Goal: Communication & Community: Share content

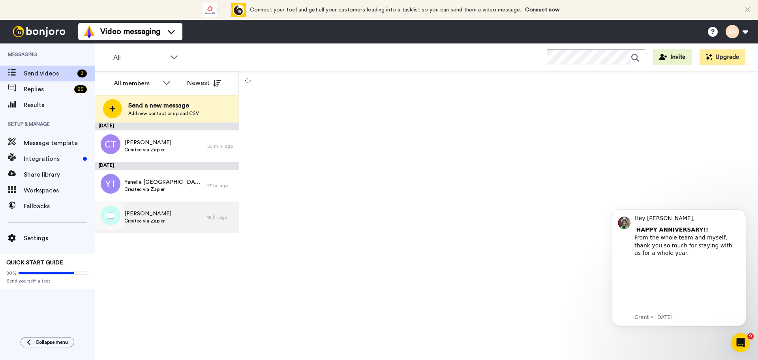
click at [138, 215] on span "Haley Chorney" at bounding box center [147, 214] width 47 height 8
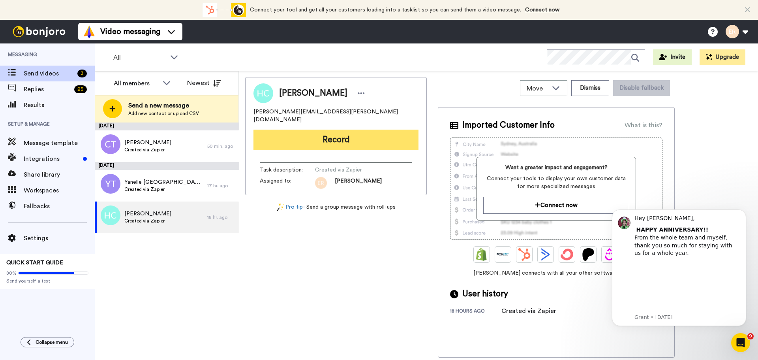
click at [374, 129] on button "Record" at bounding box center [335, 139] width 165 height 21
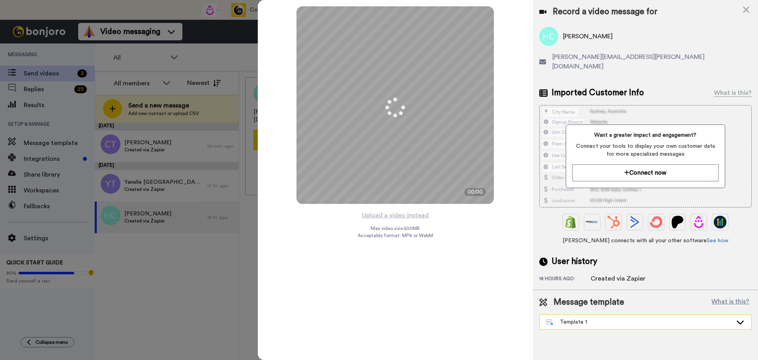
click at [560, 318] on div "Template 1" at bounding box center [639, 322] width 186 height 8
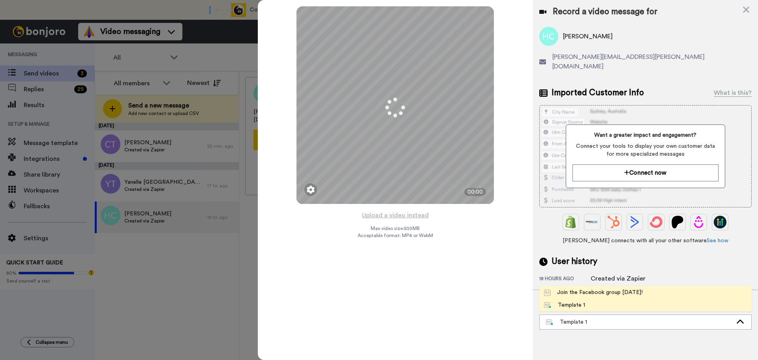
click at [564, 286] on li "Join the Facebook group [DATE]!" at bounding box center [645, 292] width 212 height 13
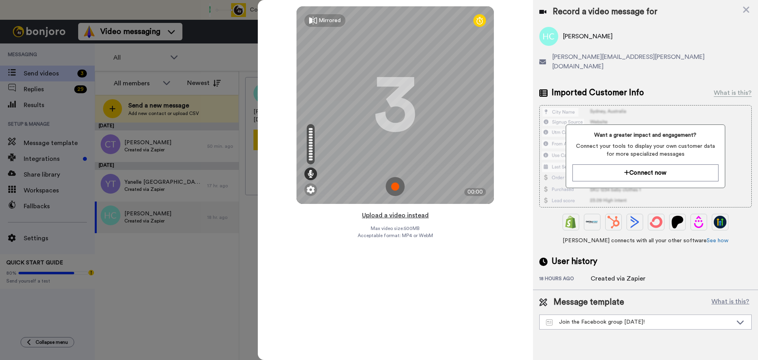
click at [391, 215] on button "Upload a video instead" at bounding box center [395, 215] width 71 height 10
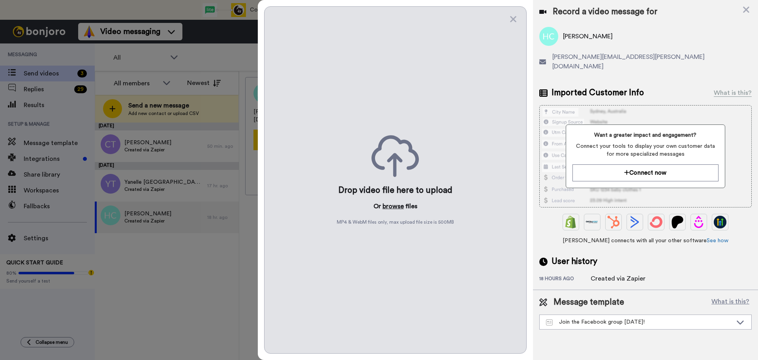
click at [393, 210] on button "browse" at bounding box center [392, 205] width 21 height 9
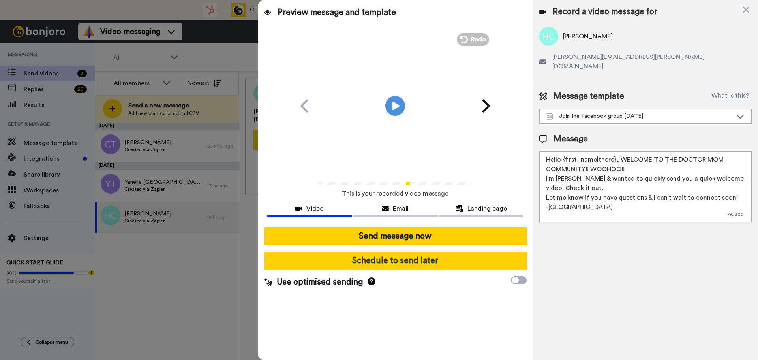
click at [433, 261] on button "Schedule to send later" at bounding box center [395, 260] width 262 height 18
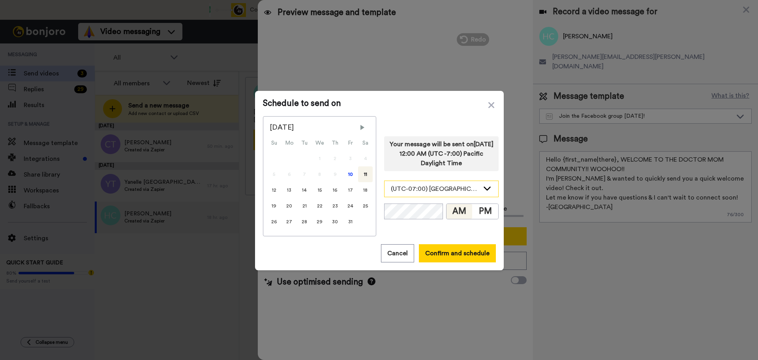
click at [446, 193] on div "(UTC-07:00) America, Los Angeles" at bounding box center [435, 188] width 88 height 9
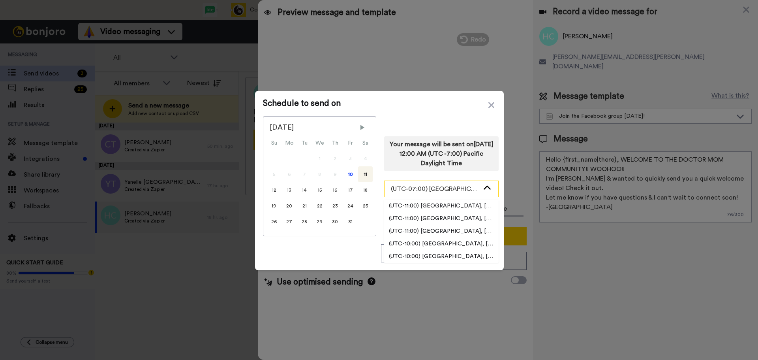
click at [446, 193] on div "(UTC-07:00) America, Los Angeles" at bounding box center [435, 188] width 88 height 9
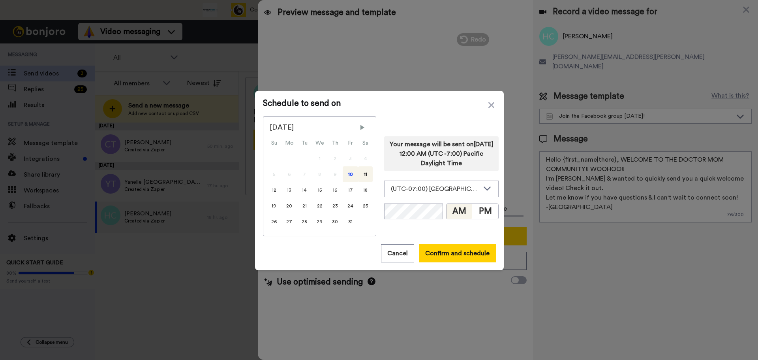
click at [344, 175] on div "10" at bounding box center [350, 174] width 15 height 16
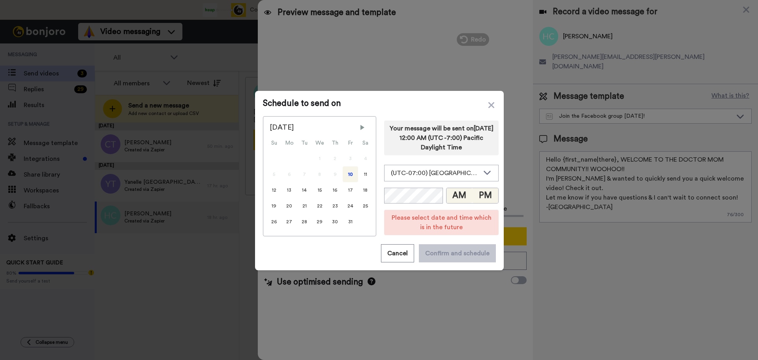
click at [480, 196] on button "PM" at bounding box center [485, 195] width 26 height 15
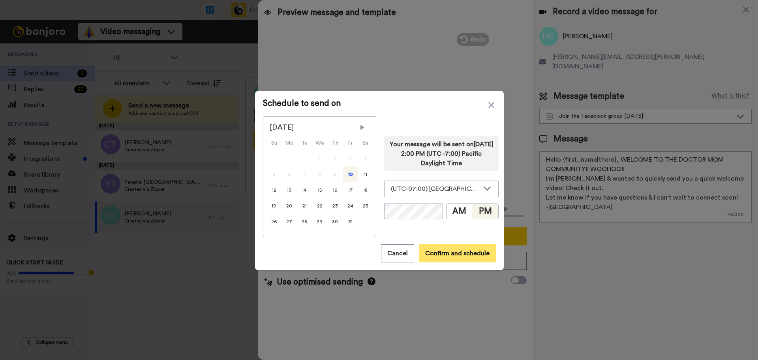
click at [456, 250] on button "Confirm and schedule" at bounding box center [457, 253] width 77 height 18
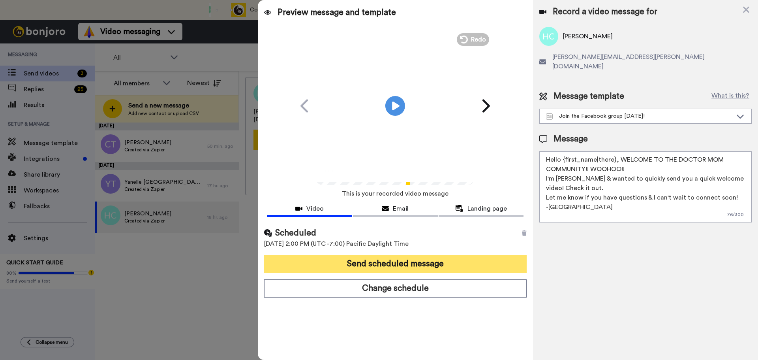
click at [449, 260] on button "Send scheduled message" at bounding box center [395, 264] width 262 height 18
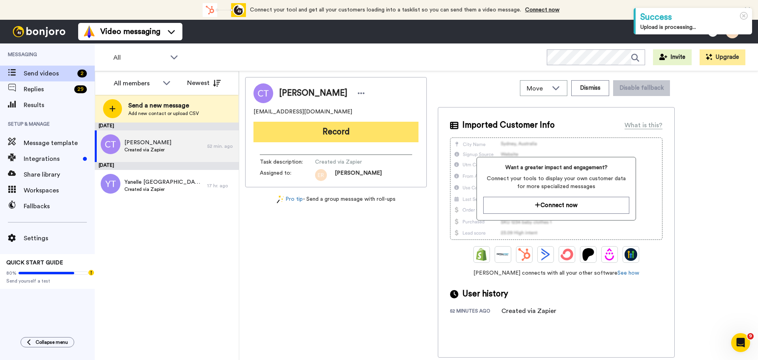
click at [368, 139] on button "Record" at bounding box center [335, 132] width 165 height 21
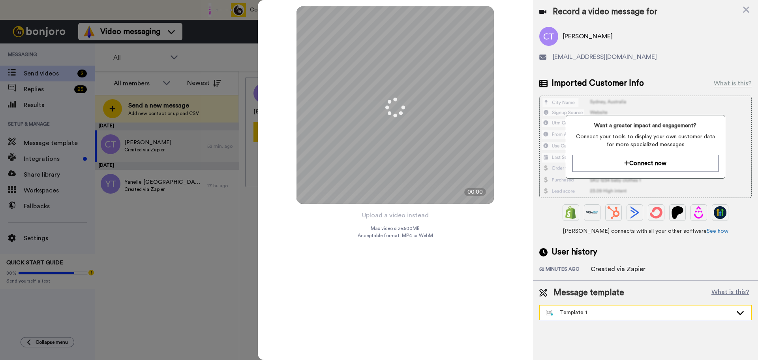
click at [582, 317] on div "Template 1" at bounding box center [646, 312] width 212 height 14
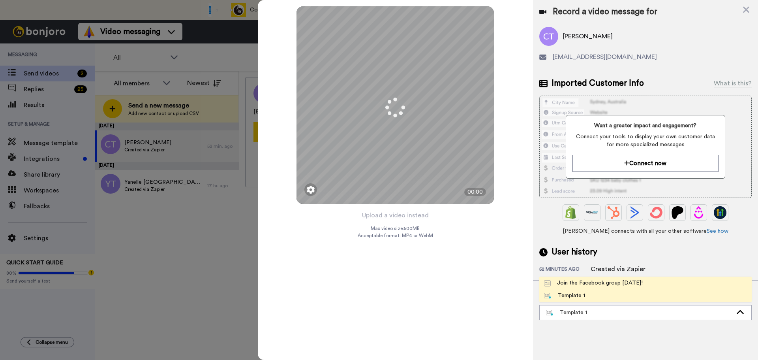
click at [577, 283] on div "Join the Facebook group [DATE]!" at bounding box center [593, 283] width 99 height 8
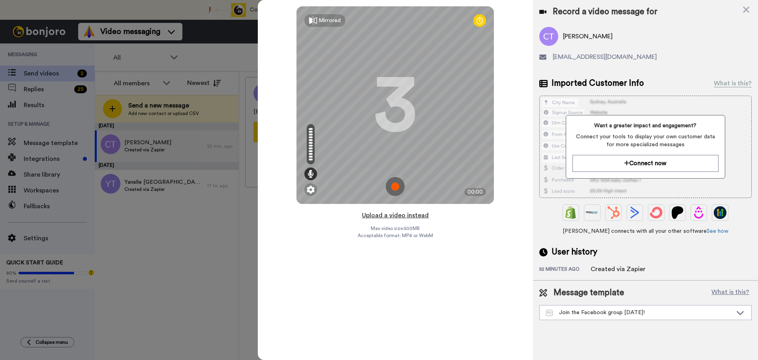
click at [395, 216] on button "Upload a video instead" at bounding box center [395, 215] width 71 height 10
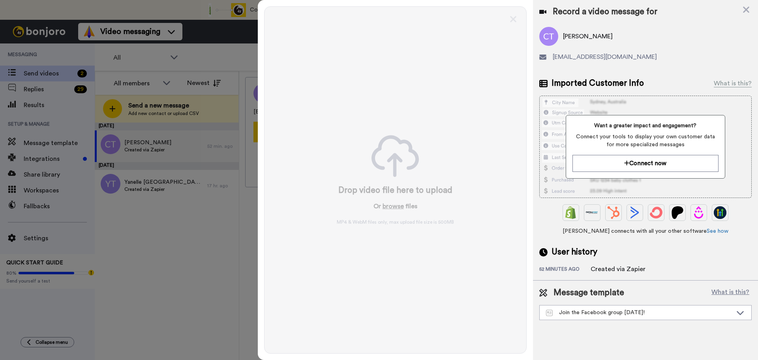
click at [393, 208] on button "browse" at bounding box center [392, 205] width 21 height 9
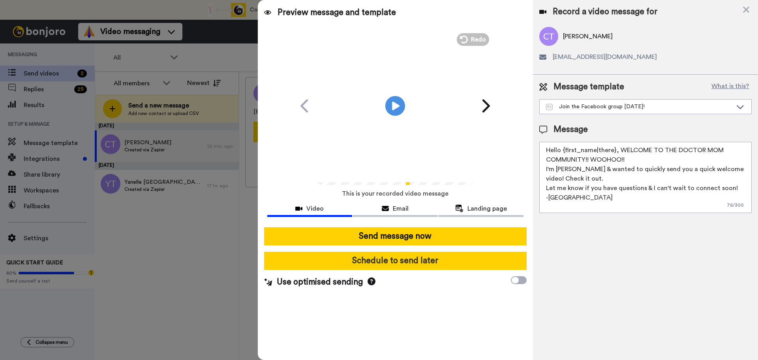
click at [395, 260] on button "Schedule to send later" at bounding box center [395, 260] width 262 height 18
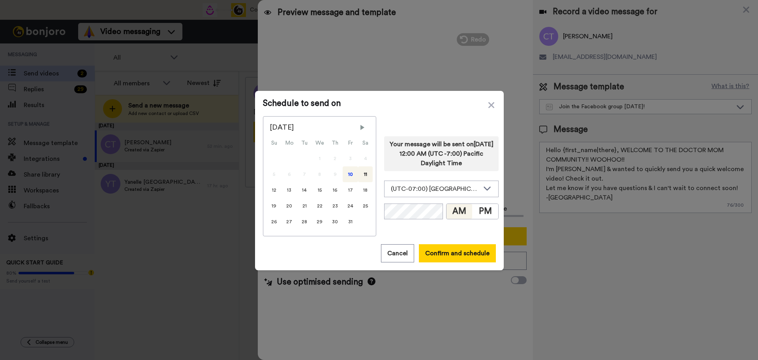
click at [346, 175] on div "10" at bounding box center [350, 174] width 15 height 16
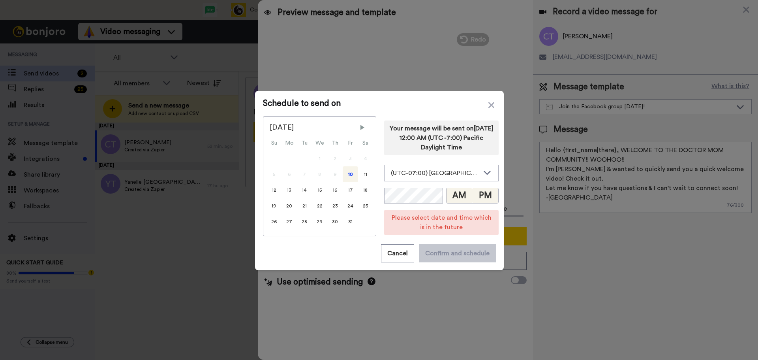
click at [474, 195] on button "PM" at bounding box center [485, 195] width 26 height 15
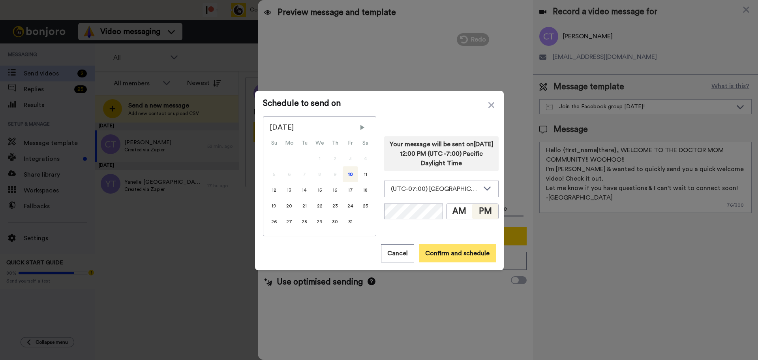
click at [440, 251] on button "Confirm and schedule" at bounding box center [457, 253] width 77 height 18
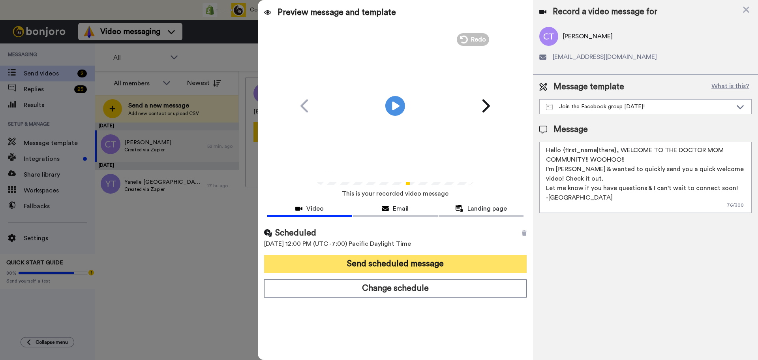
click at [440, 261] on button "Send scheduled message" at bounding box center [395, 264] width 262 height 18
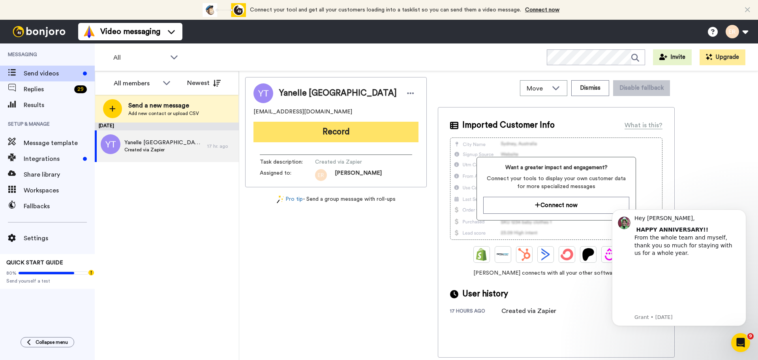
click at [331, 130] on button "Record" at bounding box center [335, 132] width 165 height 21
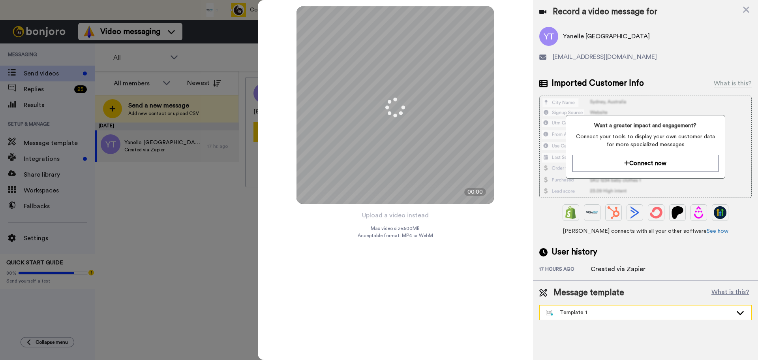
click at [574, 311] on div "Template 1" at bounding box center [639, 312] width 186 height 8
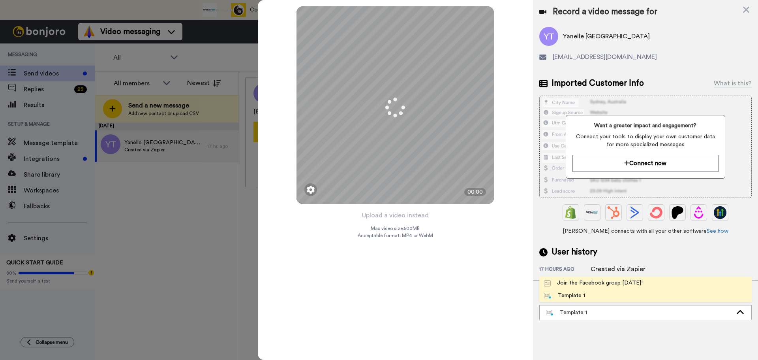
click at [574, 283] on div "Join the Facebook group [DATE]!" at bounding box center [593, 283] width 99 height 8
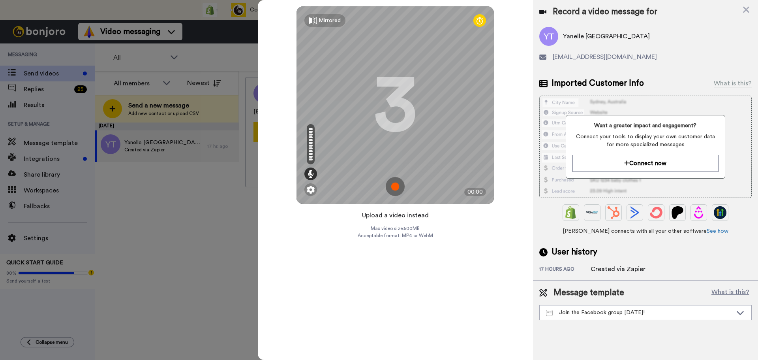
click at [378, 212] on button "Upload a video instead" at bounding box center [395, 215] width 71 height 10
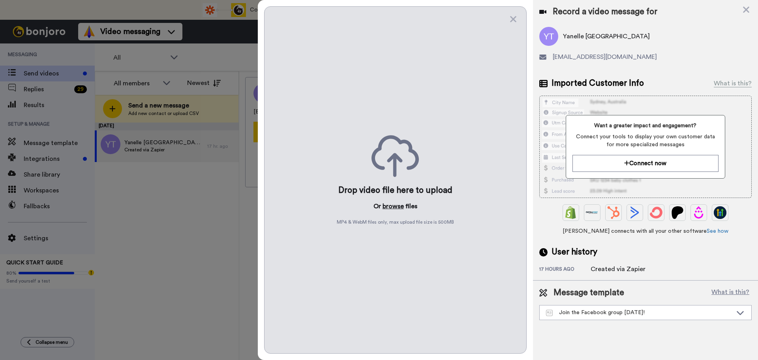
click at [392, 201] on button "browse" at bounding box center [392, 205] width 21 height 9
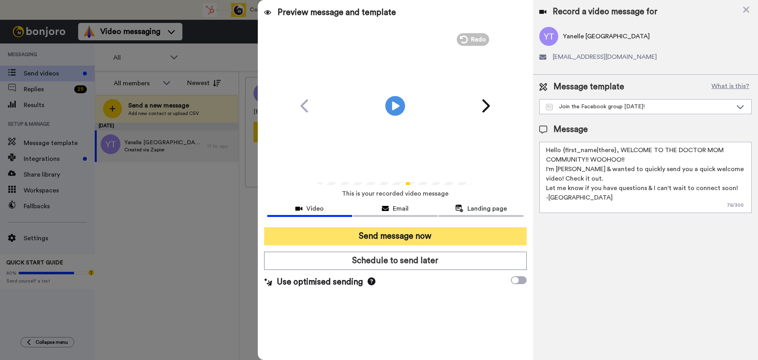
click at [407, 238] on button "Send message now" at bounding box center [395, 236] width 262 height 18
